Goal: Task Accomplishment & Management: Manage account settings

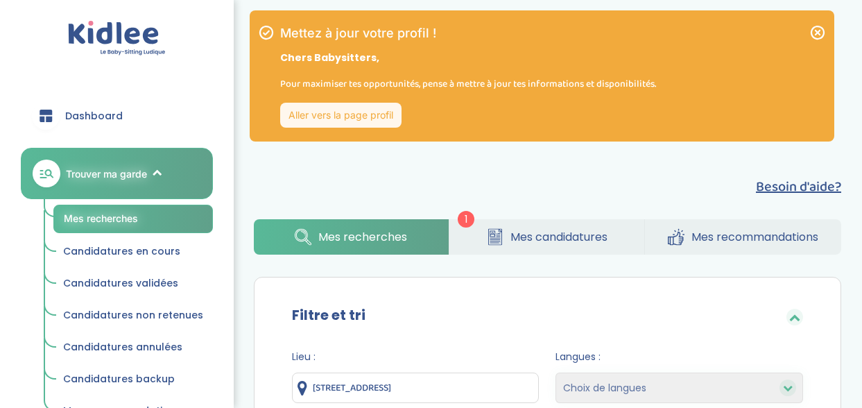
select select "salary_desc"
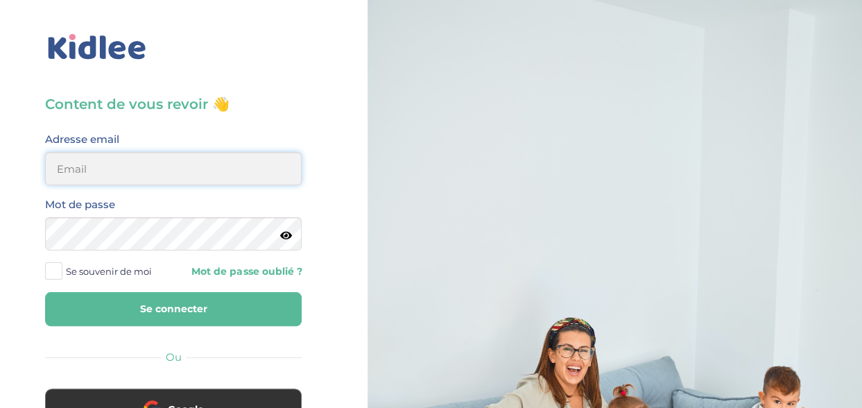
type input "[EMAIL_ADDRESS][DOMAIN_NAME]"
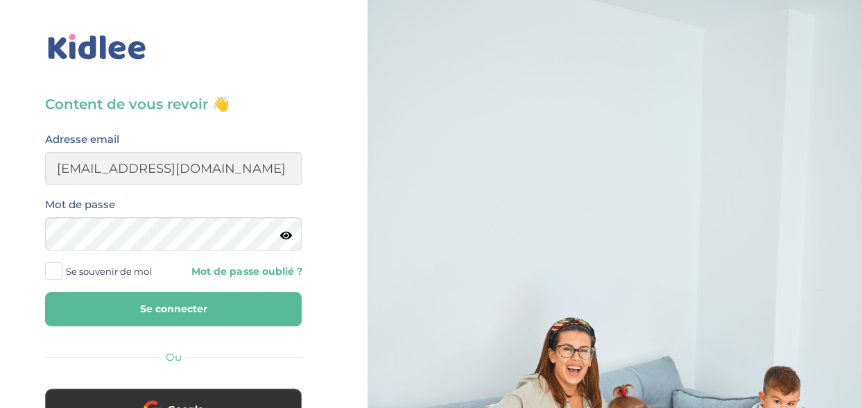
click at [183, 299] on button "Se connecter" at bounding box center [173, 309] width 257 height 34
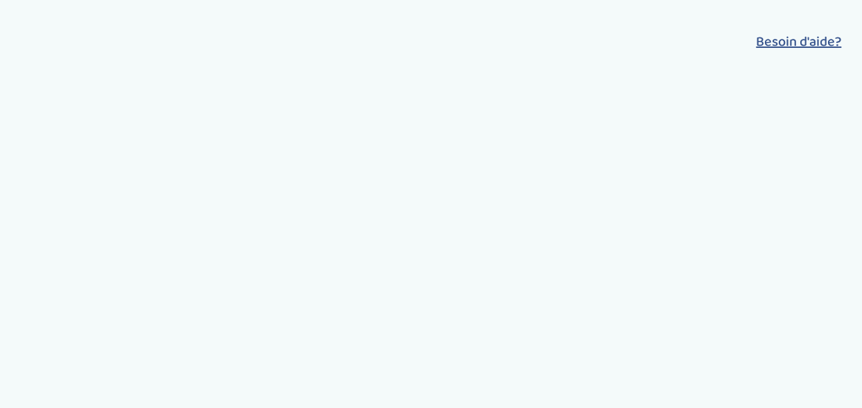
select select "salary_desc"
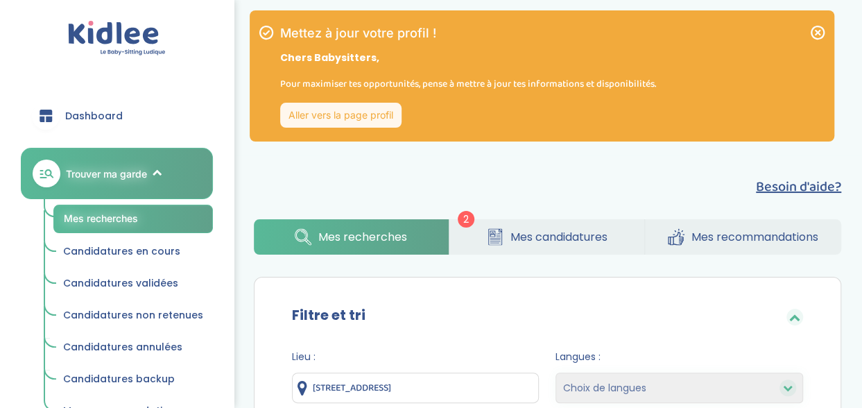
click at [562, 246] on link "Mes candidatures" at bounding box center [547, 236] width 195 height 35
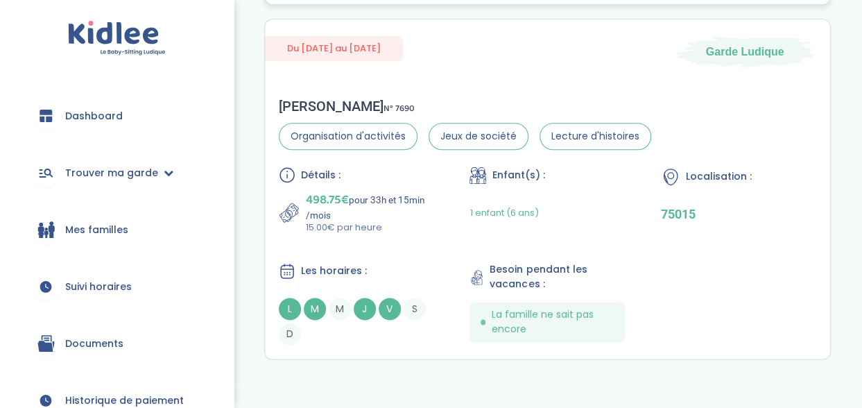
scroll to position [763, 0]
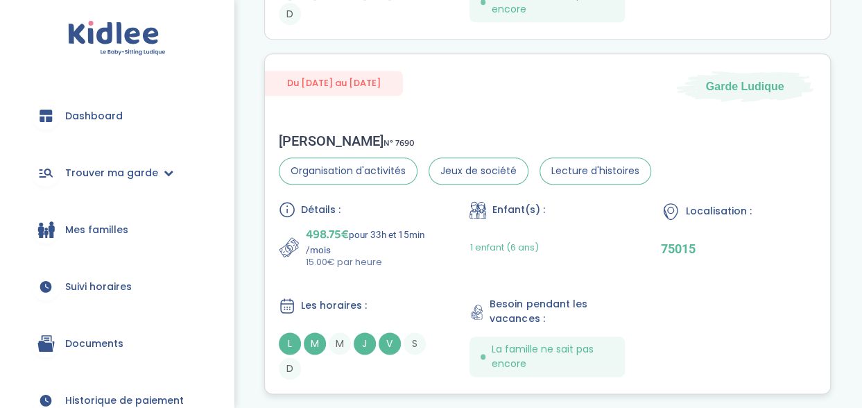
click at [659, 304] on div "Détails : 498.75€ pour 33h et 15min /mois 15.00€ par heure Enfant(s) : 1 enfant…" at bounding box center [548, 290] width 538 height 178
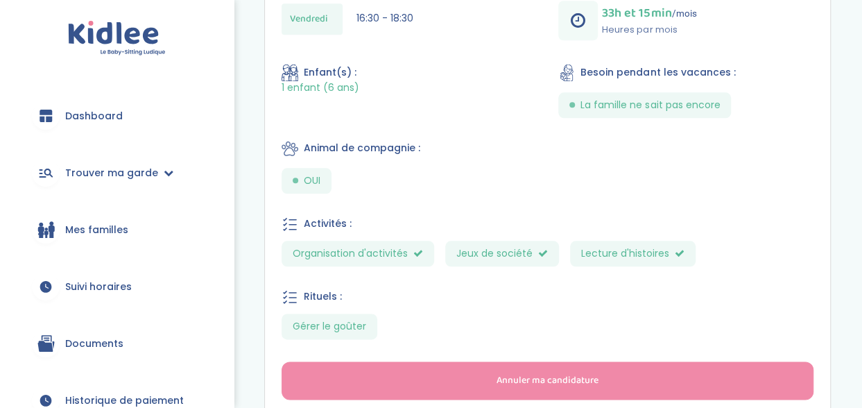
scroll to position [694, 0]
